Goal: Transaction & Acquisition: Purchase product/service

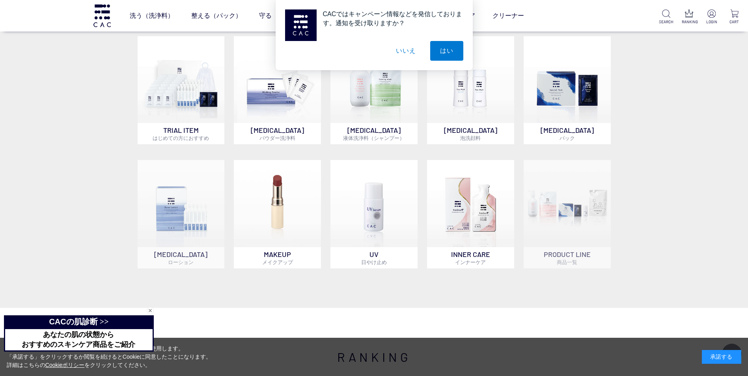
scroll to position [631, 0]
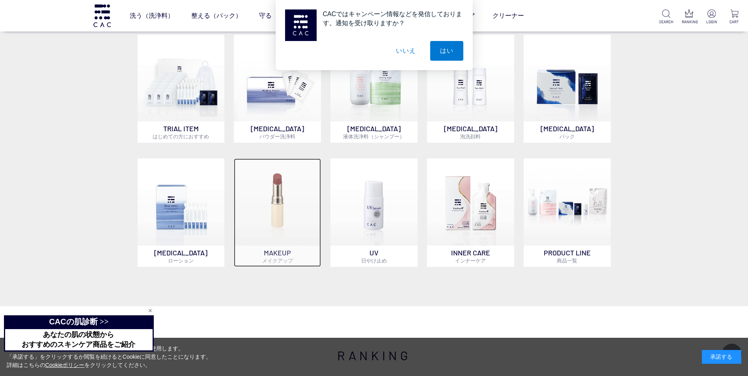
click at [260, 246] on p "MAKEUP メイクアップ" at bounding box center [277, 256] width 87 height 21
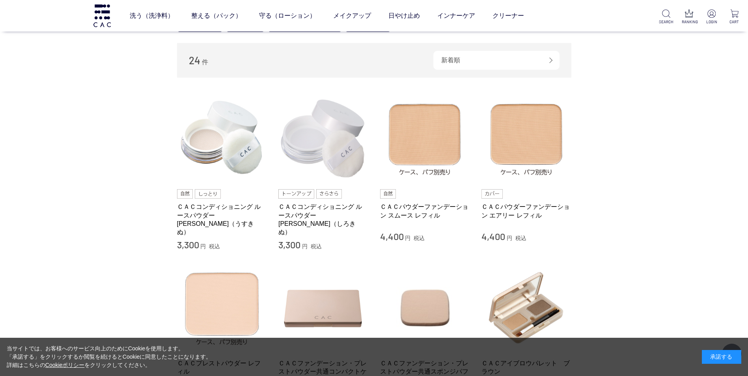
scroll to position [79, 0]
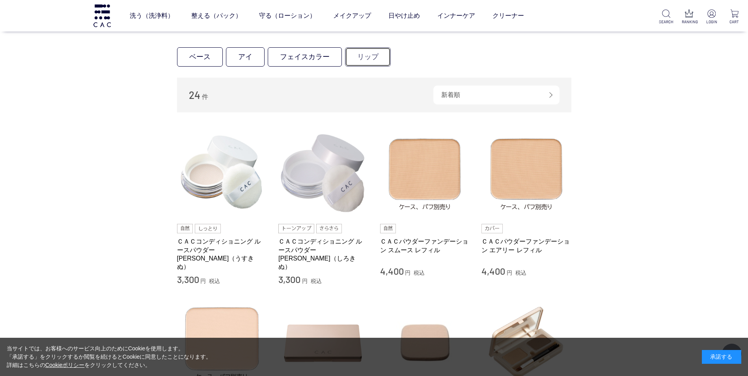
click at [358, 57] on link "リップ" at bounding box center [368, 56] width 46 height 19
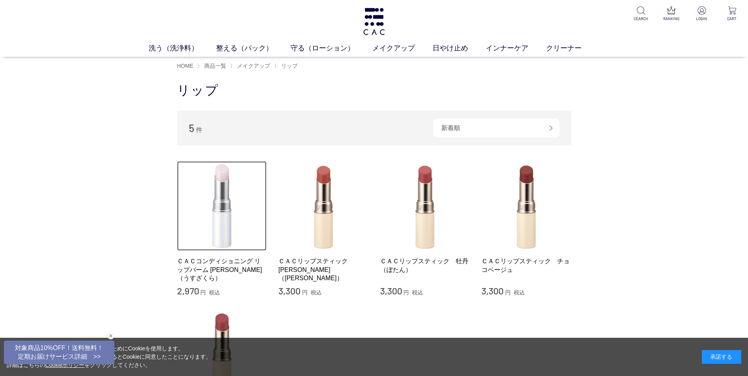
click at [228, 212] on img at bounding box center [222, 206] width 90 height 90
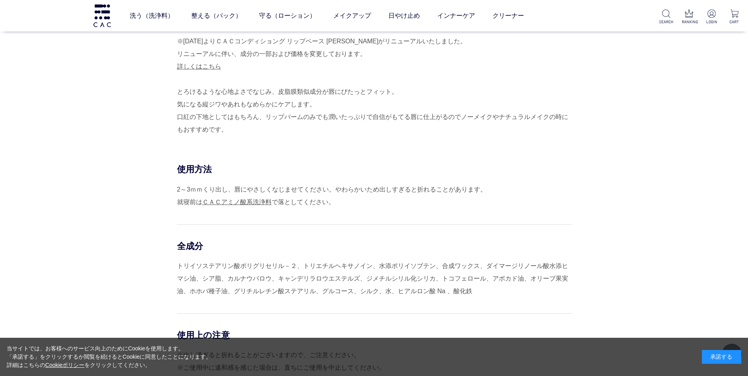
scroll to position [237, 0]
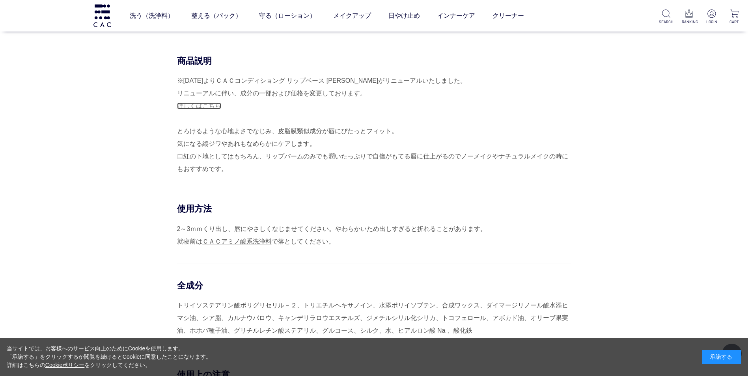
click at [194, 104] on link "詳しくはこちら" at bounding box center [199, 105] width 44 height 7
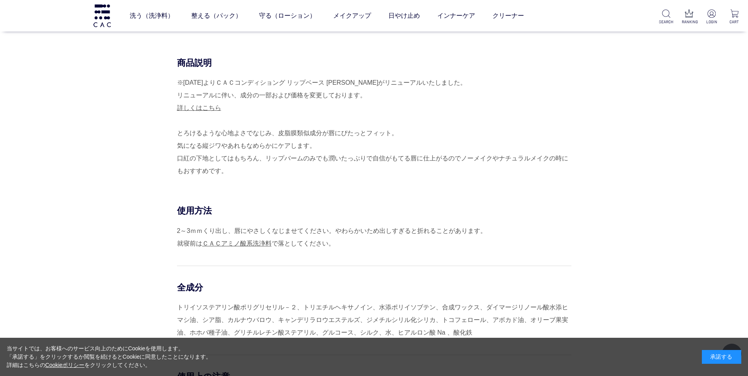
scroll to position [237, 0]
